Goal: Find specific page/section: Find specific page/section

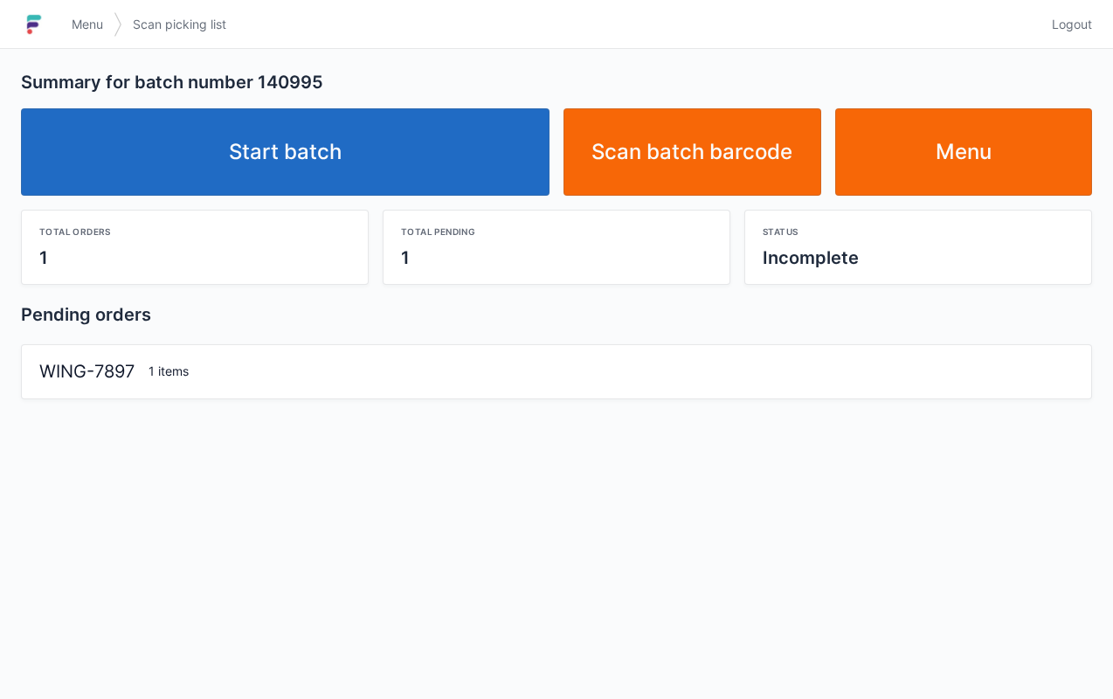
click at [409, 135] on link "Start batch" at bounding box center [285, 151] width 529 height 87
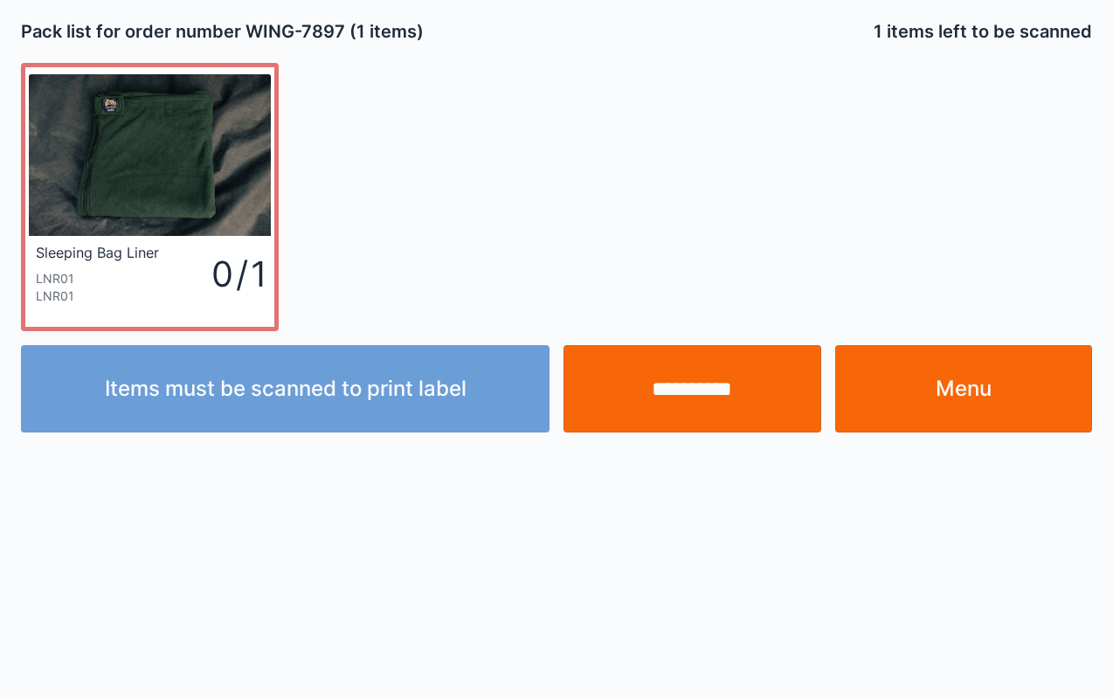
click at [1000, 398] on link "Menu" at bounding box center [964, 388] width 258 height 87
